Goal: Check status: Check status

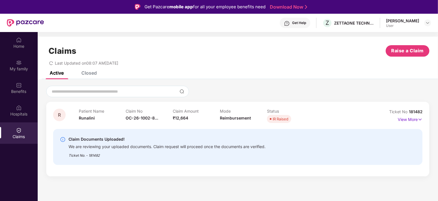
click at [275, 119] on div "IR Raised" at bounding box center [281, 119] width 16 height 6
click at [421, 119] on img at bounding box center [420, 119] width 5 height 6
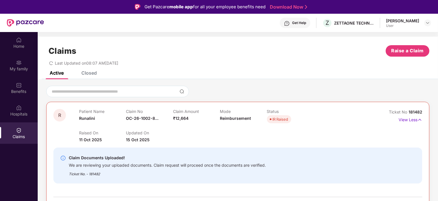
click at [96, 76] on div "Closed" at bounding box center [85, 73] width 24 height 13
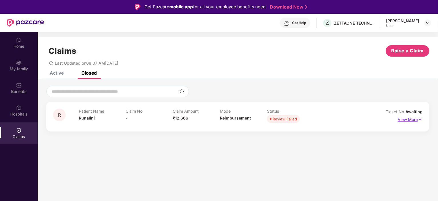
click at [414, 121] on p "View More" at bounding box center [410, 119] width 25 height 8
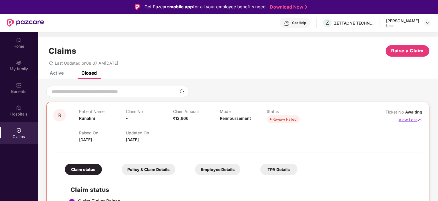
click at [414, 121] on p "View Less" at bounding box center [411, 119] width 24 height 8
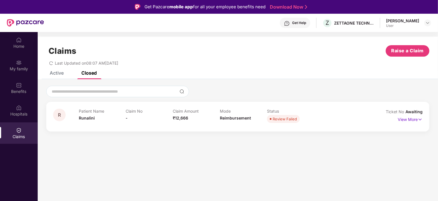
click at [46, 74] on div "Active" at bounding box center [52, 73] width 23 height 6
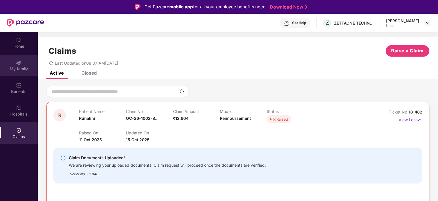
click at [16, 60] on img at bounding box center [19, 63] width 6 height 6
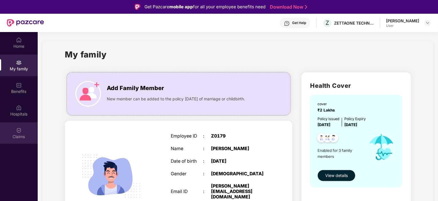
click at [17, 128] on img at bounding box center [19, 130] width 6 height 6
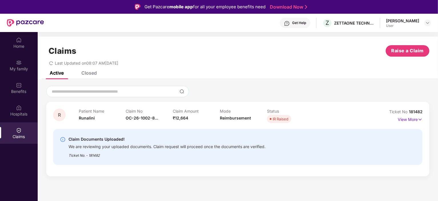
click at [187, 116] on span "₹12,664" at bounding box center [180, 117] width 15 height 5
click at [418, 117] on p "View More" at bounding box center [410, 119] width 25 height 8
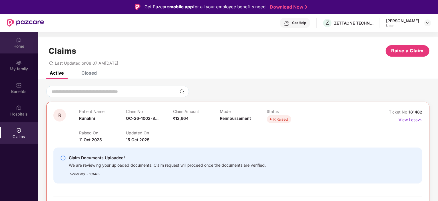
click at [25, 43] on div "Home" at bounding box center [19, 46] width 38 height 6
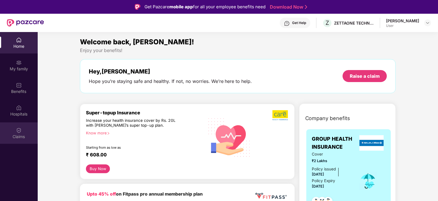
click at [18, 125] on div "Claims" at bounding box center [19, 132] width 38 height 21
